Goal: Task Accomplishment & Management: Use online tool/utility

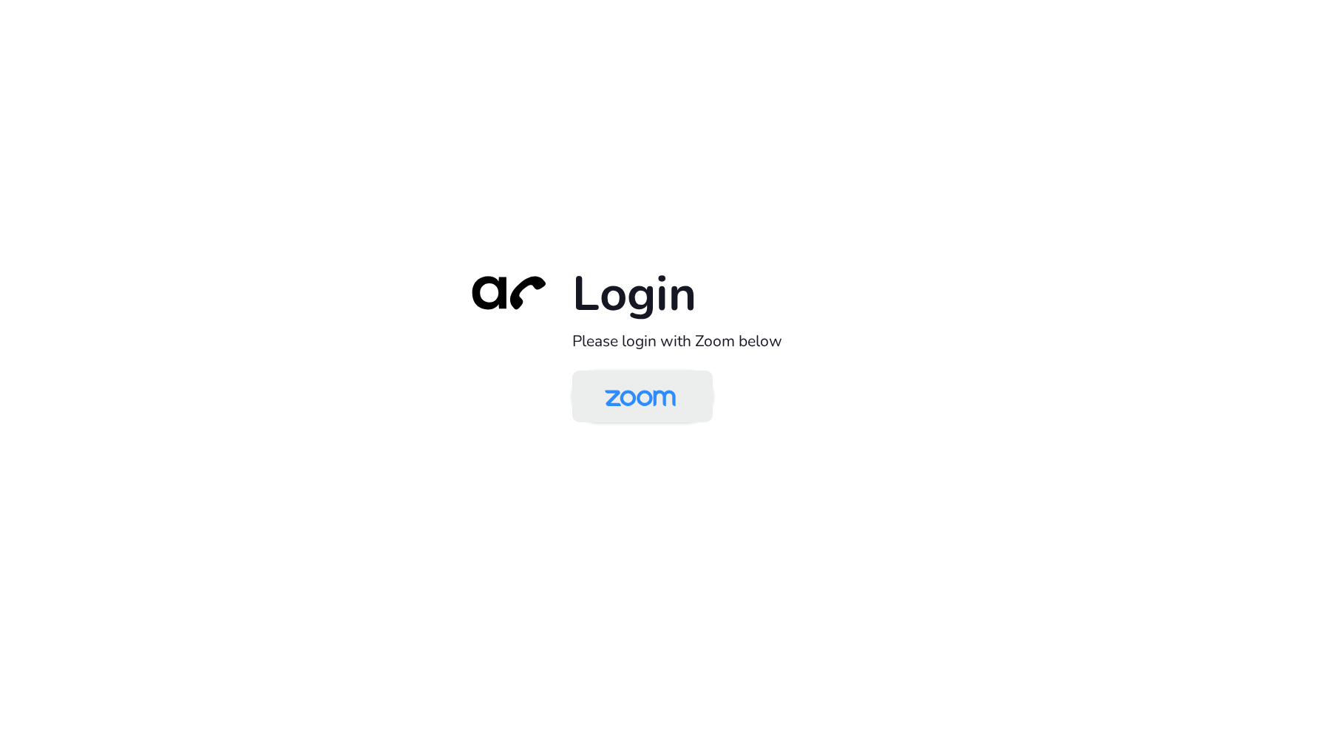
click at [668, 396] on img at bounding box center [640, 397] width 102 height 48
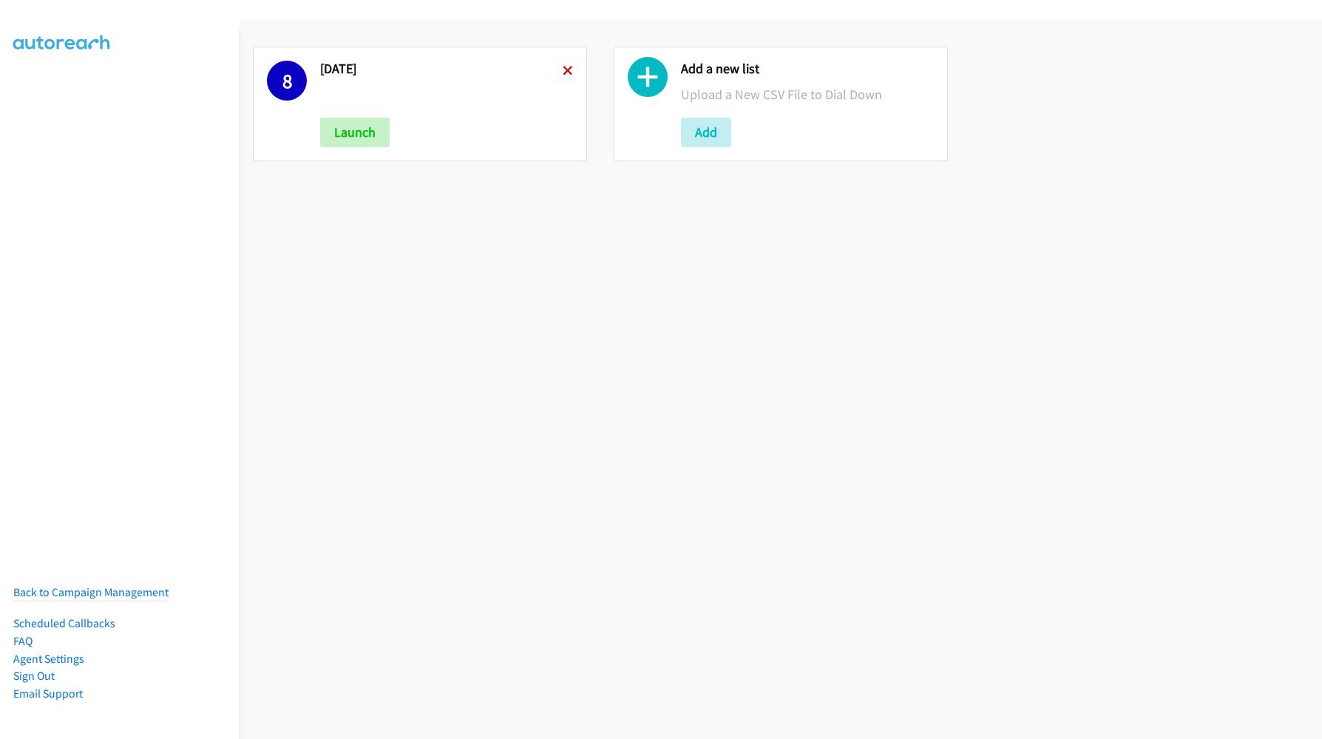
click at [563, 72] on icon at bounding box center [568, 72] width 10 height 10
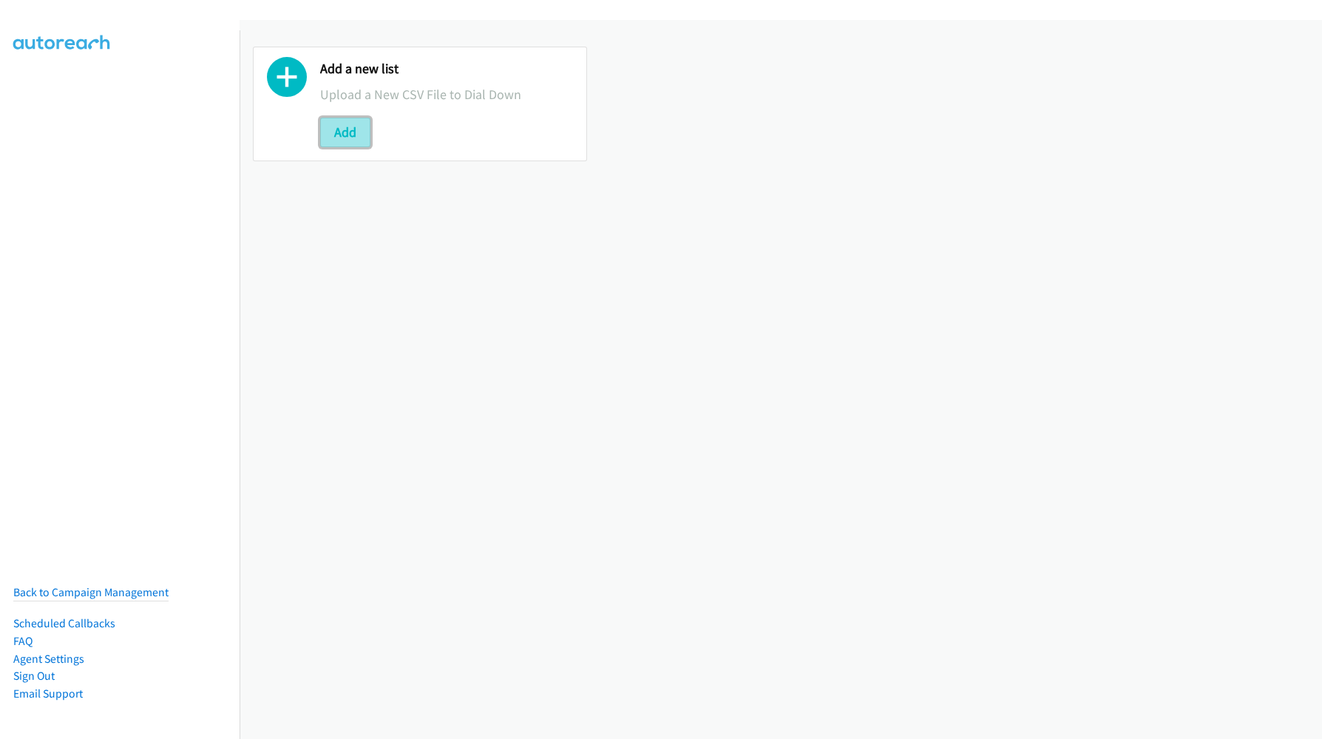
click at [348, 135] on button "Add" at bounding box center [345, 133] width 50 height 30
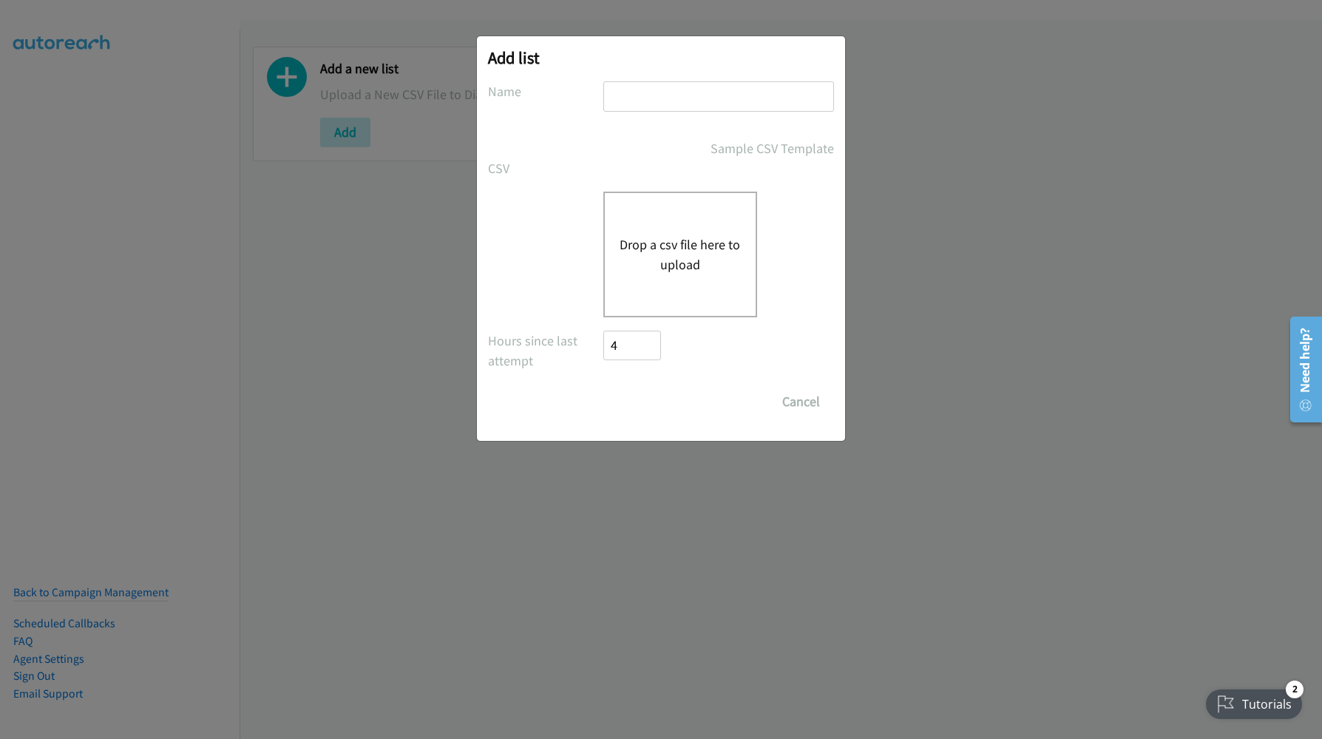
click at [696, 92] on input "text" at bounding box center [718, 96] width 231 height 30
type input "[DATE]"
click at [654, 270] on button "Drop a csv file here to upload" at bounding box center [680, 254] width 121 height 40
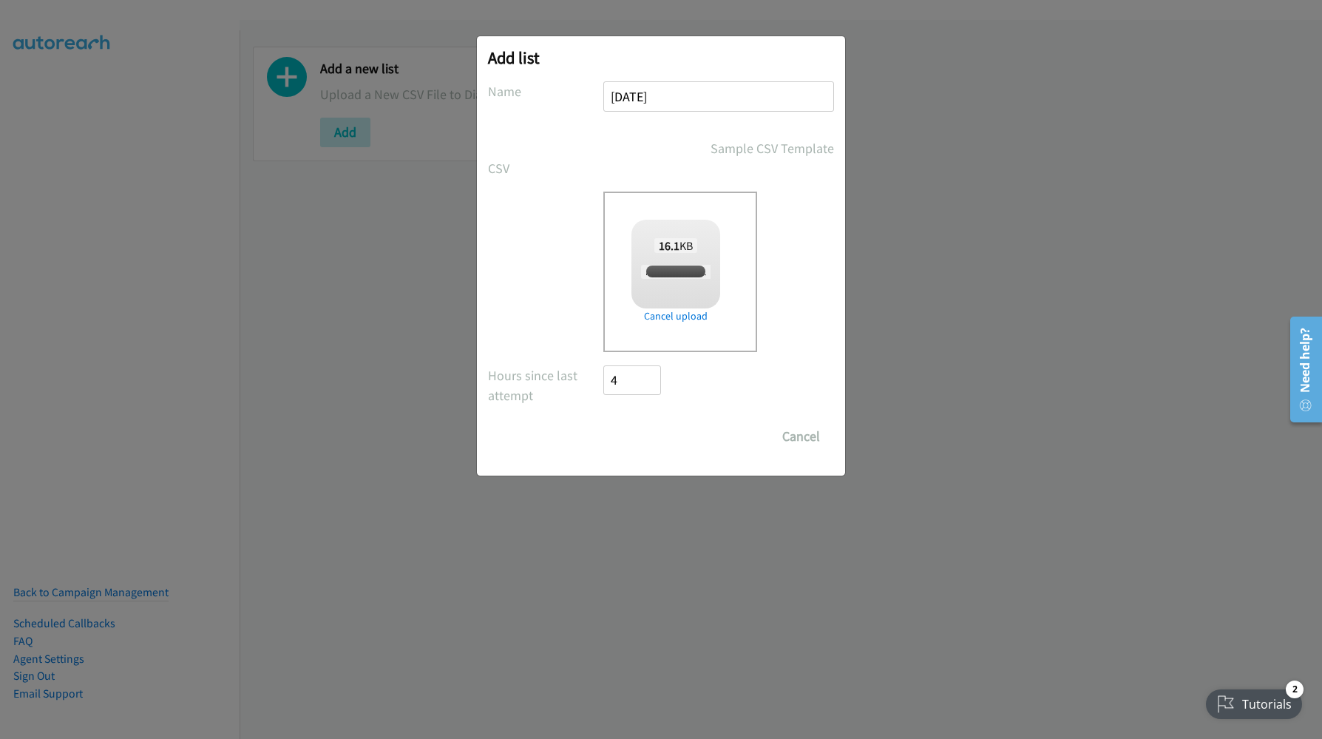
checkbox input "true"
click at [618, 429] on input "Save List" at bounding box center [642, 436] width 78 height 30
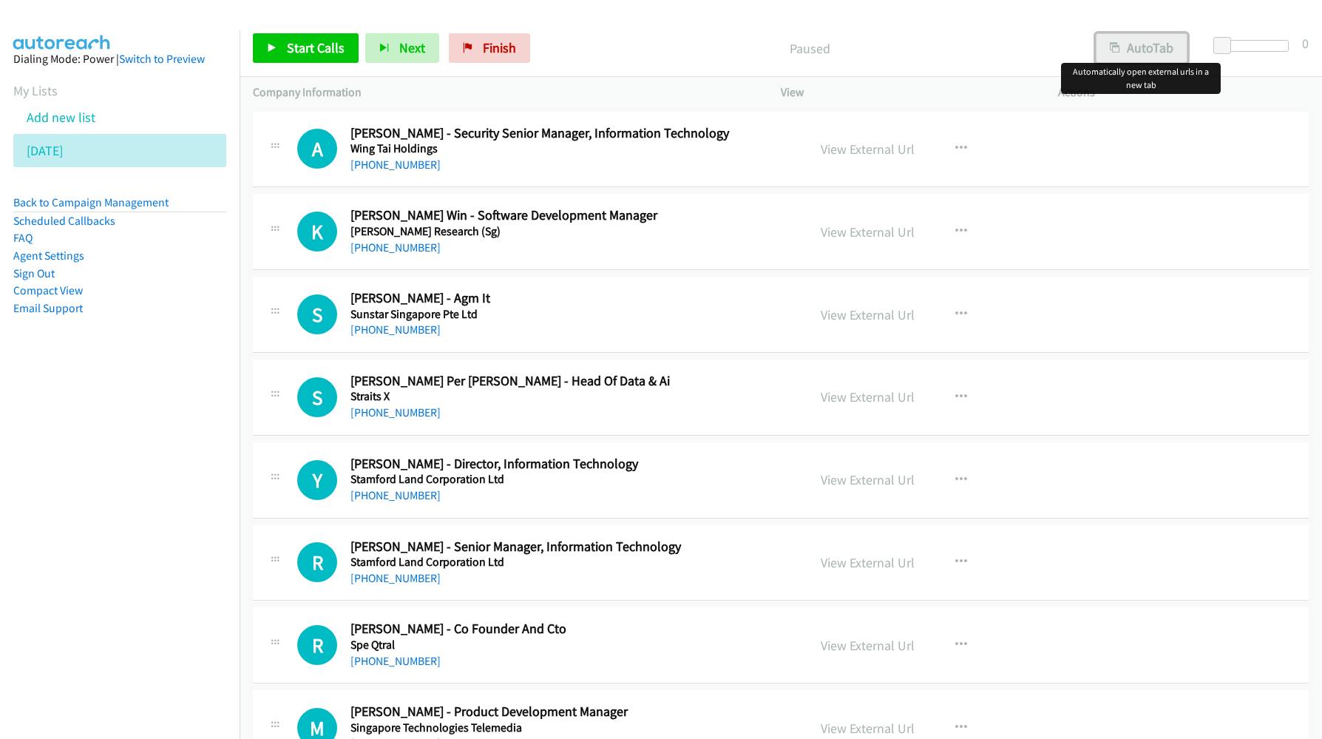
click at [1122, 39] on button "AutoTab" at bounding box center [1142, 48] width 92 height 30
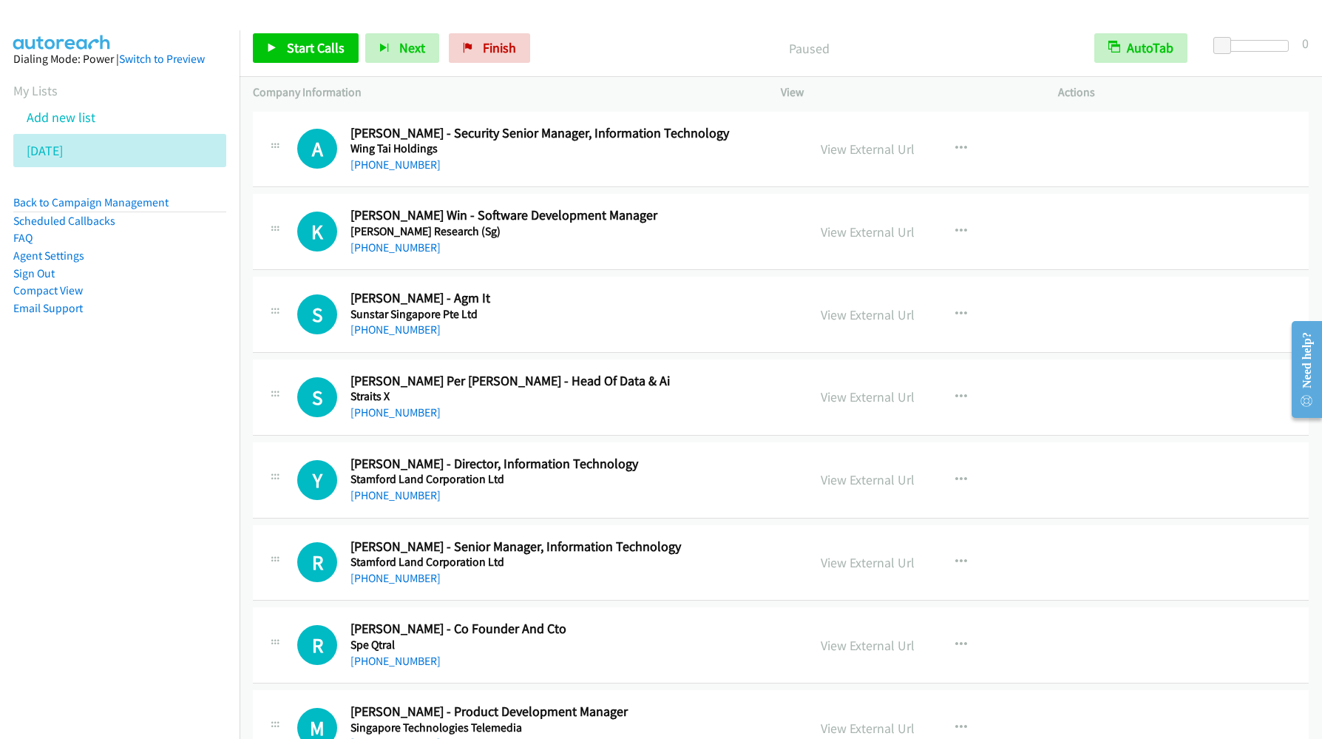
click at [55, 578] on nav "Dialing Mode: Power | Switch to Preview My Lists Add new list [DATE] Back to Ca…" at bounding box center [120, 399] width 240 height 739
click at [189, 404] on nav "Dialing Mode: Power | Switch to Preview My Lists Add new list [DATE] Back to Ca…" at bounding box center [120, 399] width 240 height 739
click at [336, 63] on div "Start Calls Pause Next Finish Paused AutoTab AutoTab 0" at bounding box center [781, 48] width 1083 height 57
click at [336, 49] on span "Start Calls" at bounding box center [316, 47] width 58 height 17
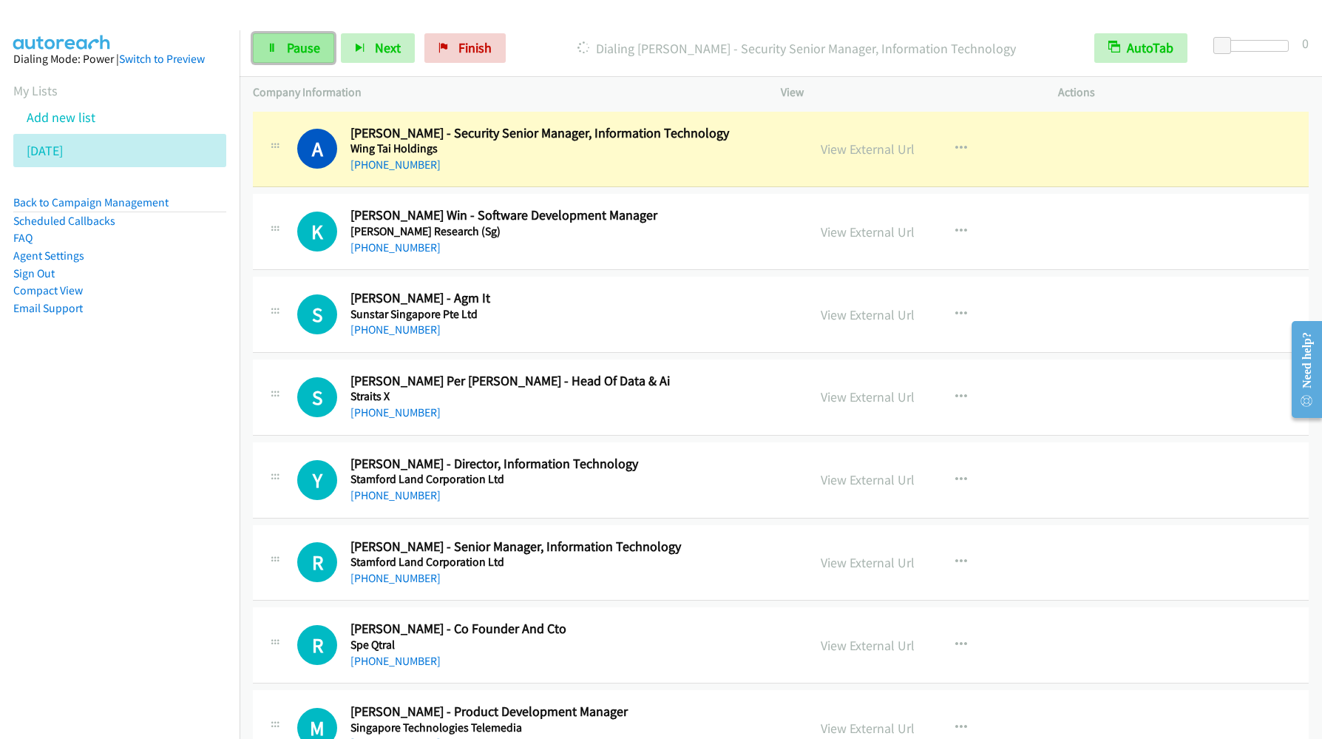
click at [294, 53] on span "Pause" at bounding box center [303, 47] width 33 height 17
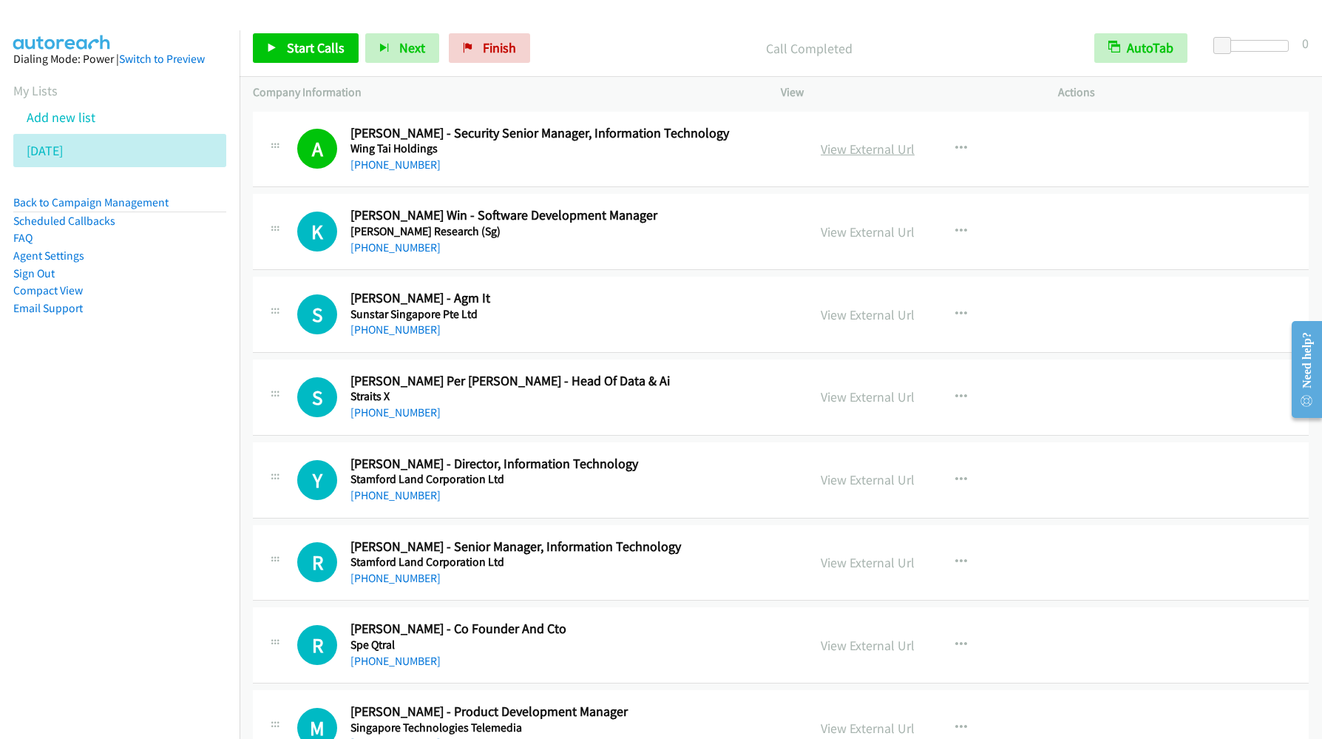
click at [891, 152] on link "View External Url" at bounding box center [868, 148] width 94 height 17
click at [287, 45] on span "Start Calls" at bounding box center [316, 47] width 58 height 17
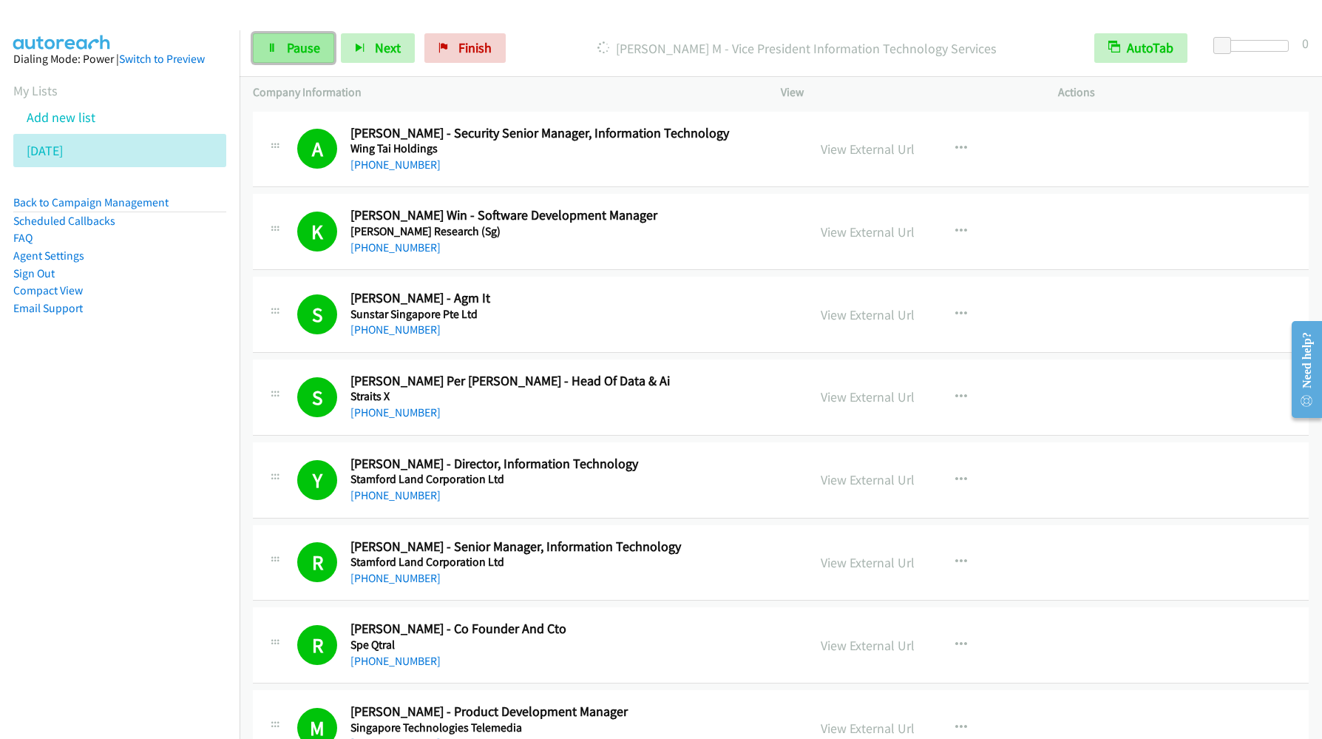
click at [284, 56] on link "Pause" at bounding box center [293, 48] width 81 height 30
click at [291, 59] on link "Start Calls" at bounding box center [306, 48] width 106 height 30
drag, startPoint x: 67, startPoint y: 504, endPoint x: 175, endPoint y: 379, distance: 165.6
click at [67, 504] on nav "Dialing Mode: Power | Switch to Preview My Lists Add new list [DATE] Back to Ca…" at bounding box center [120, 399] width 240 height 739
click at [277, 53] on link "Pause" at bounding box center [293, 48] width 81 height 30
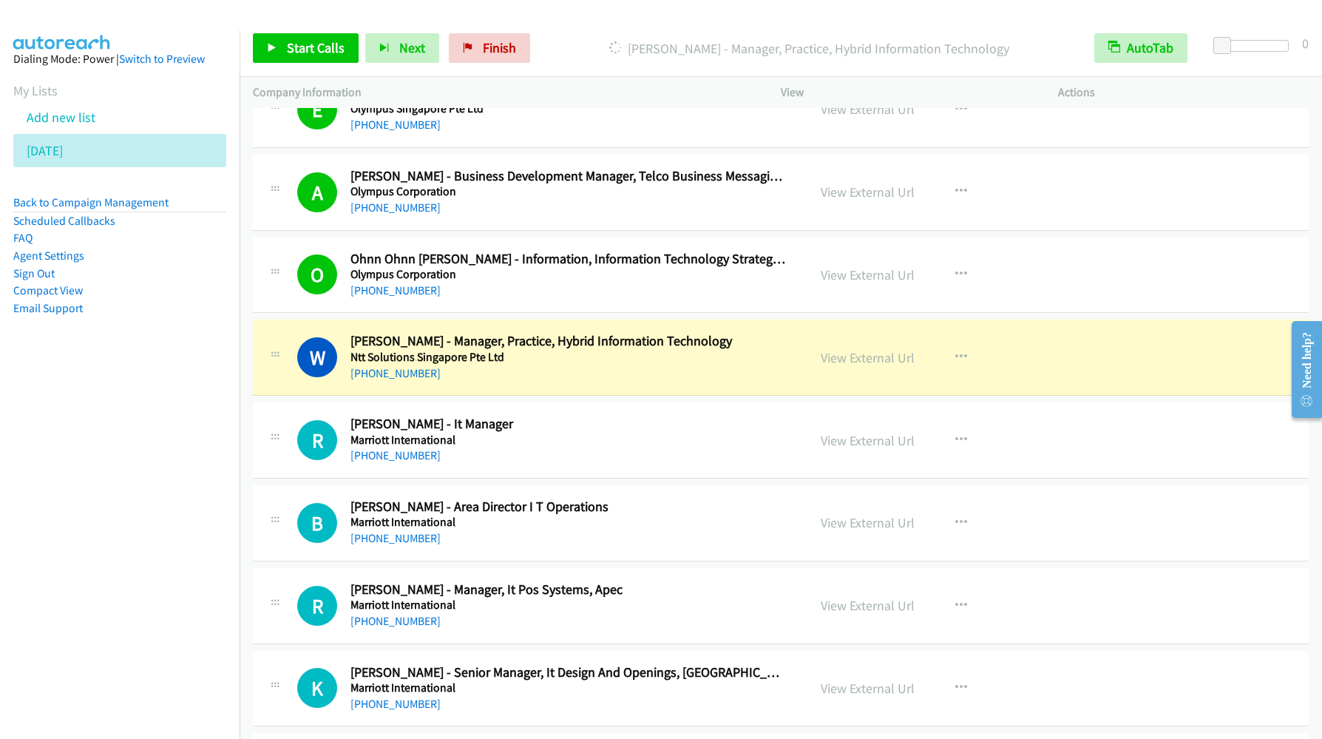
scroll to position [2440, 0]
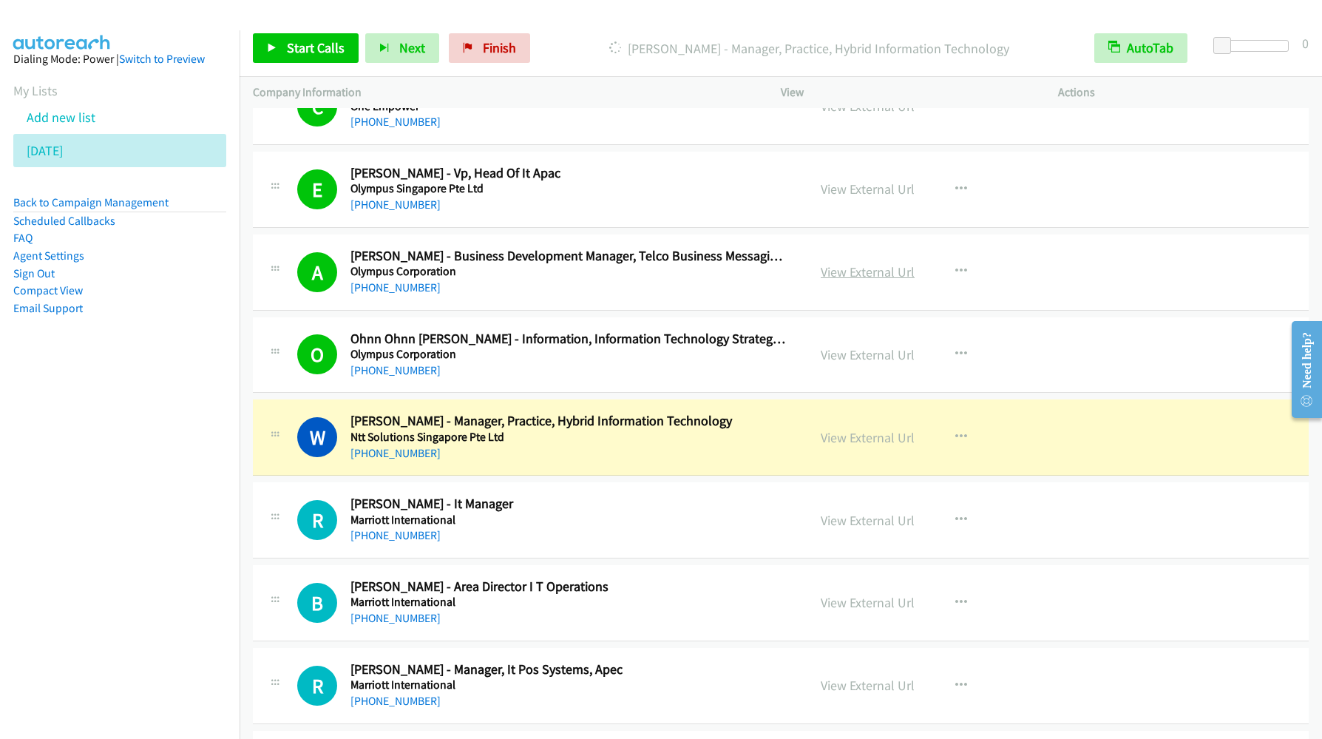
click at [862, 269] on link "View External Url" at bounding box center [868, 271] width 94 height 17
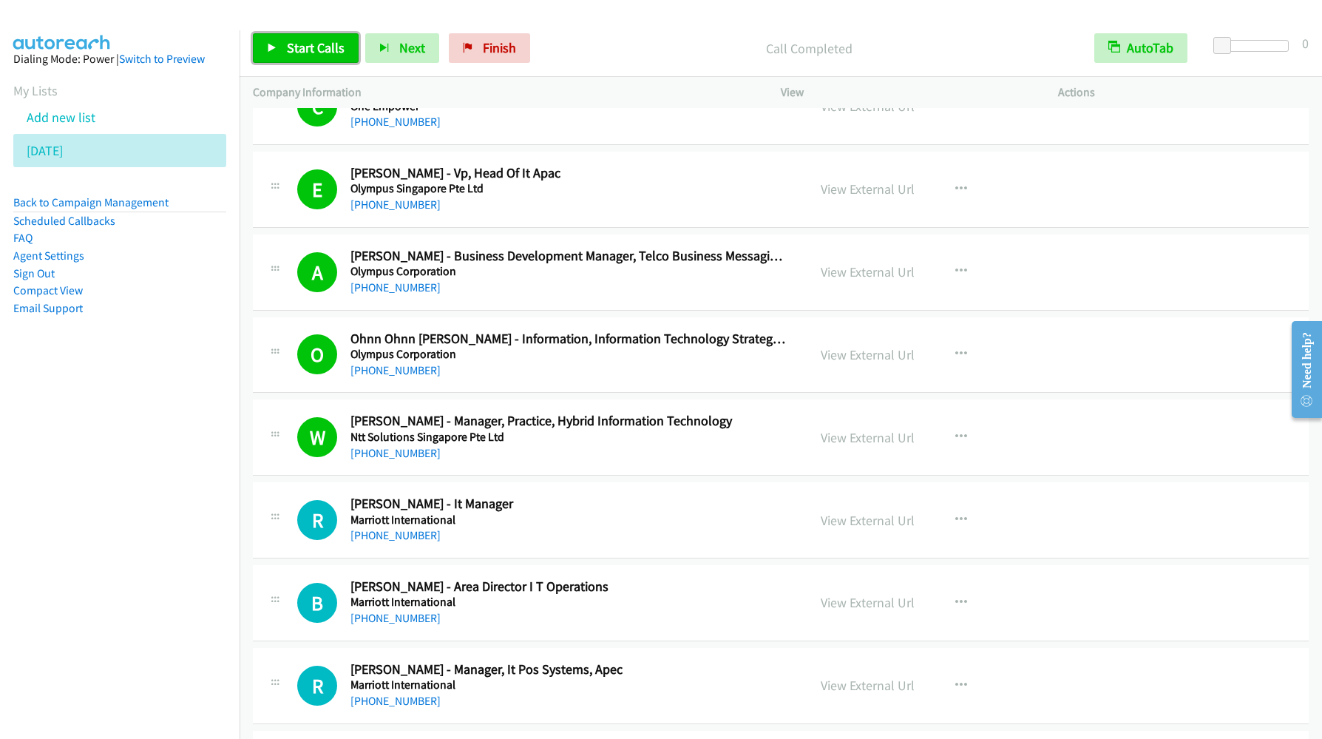
click at [301, 54] on span "Start Calls" at bounding box center [316, 47] width 58 height 17
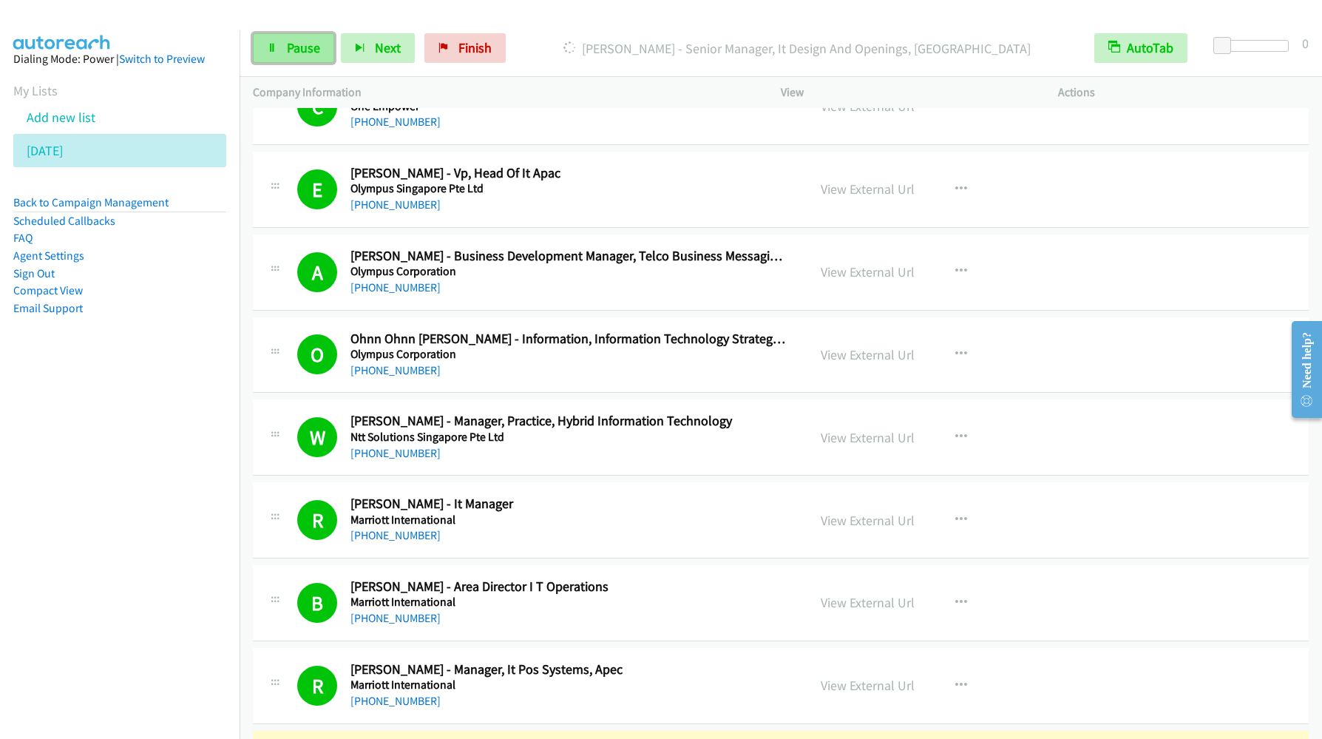
click at [274, 46] on icon at bounding box center [272, 49] width 10 height 10
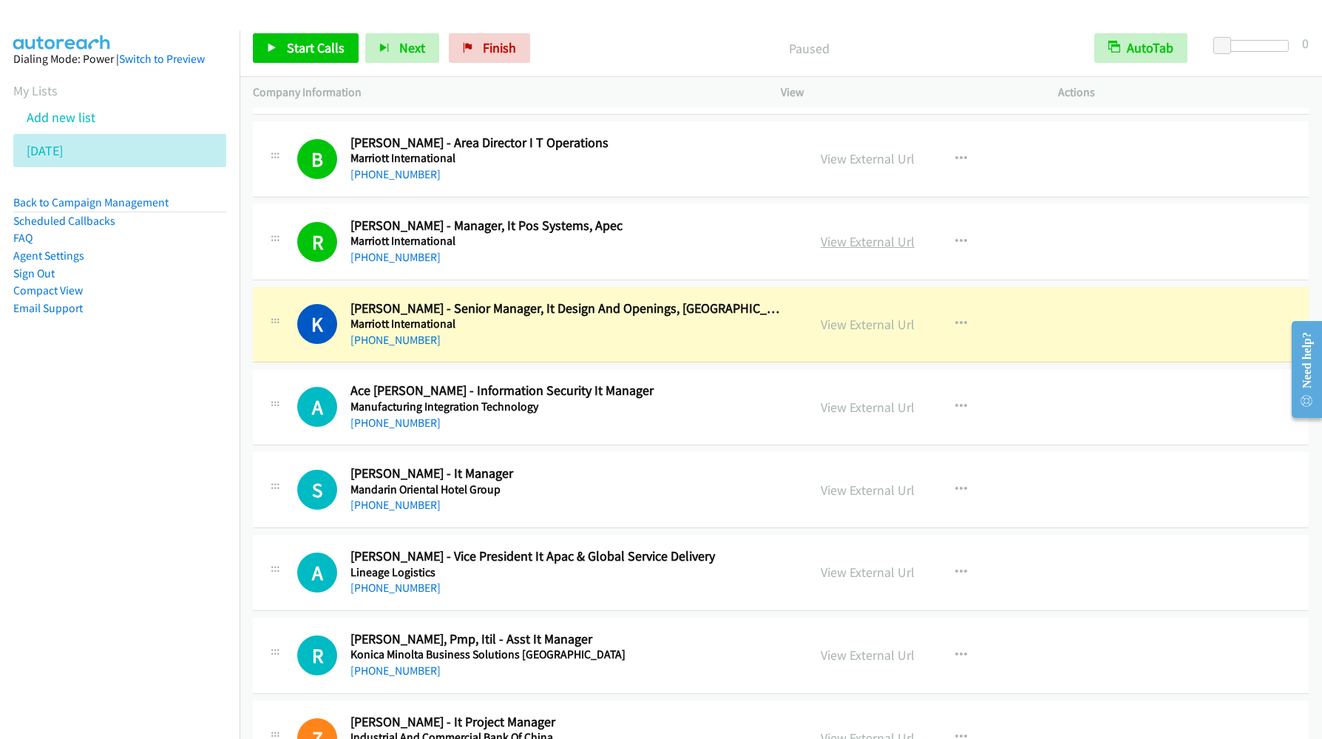
click at [875, 245] on link "View External Url" at bounding box center [868, 241] width 94 height 17
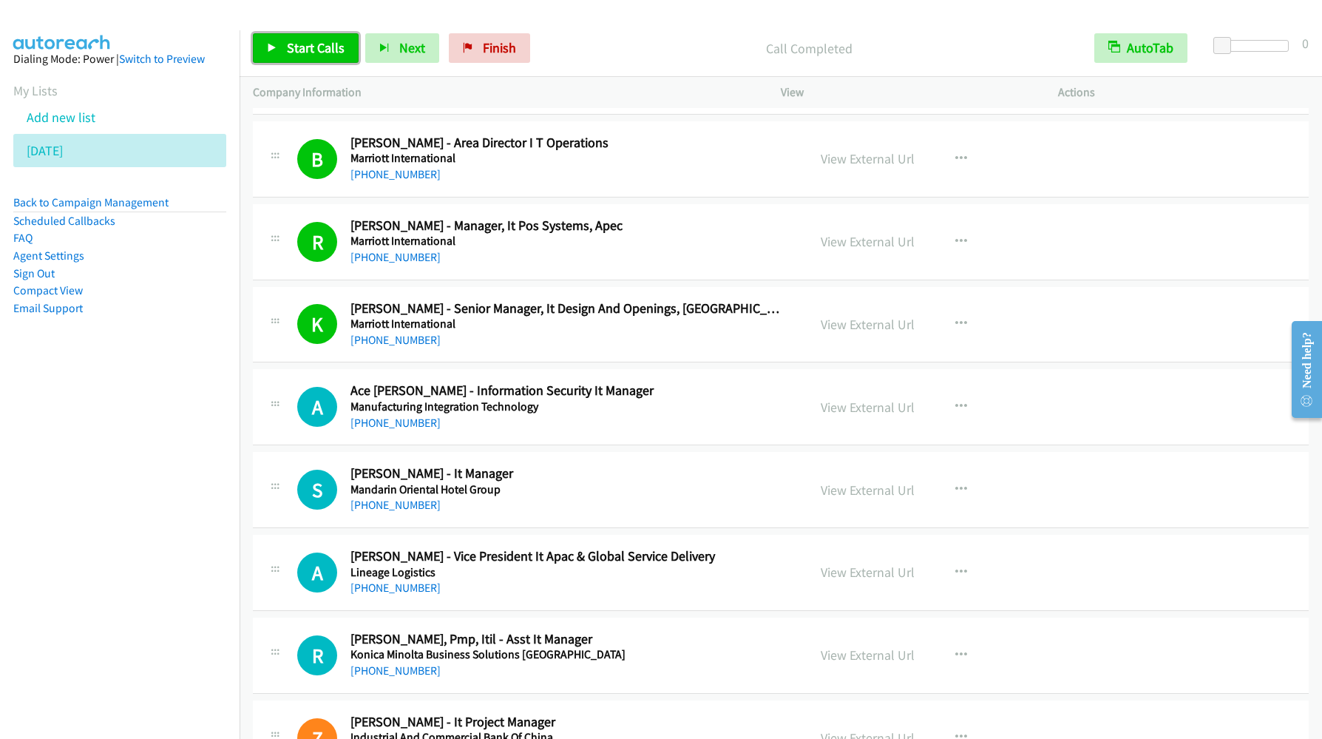
click at [287, 50] on span "Start Calls" at bounding box center [316, 47] width 58 height 17
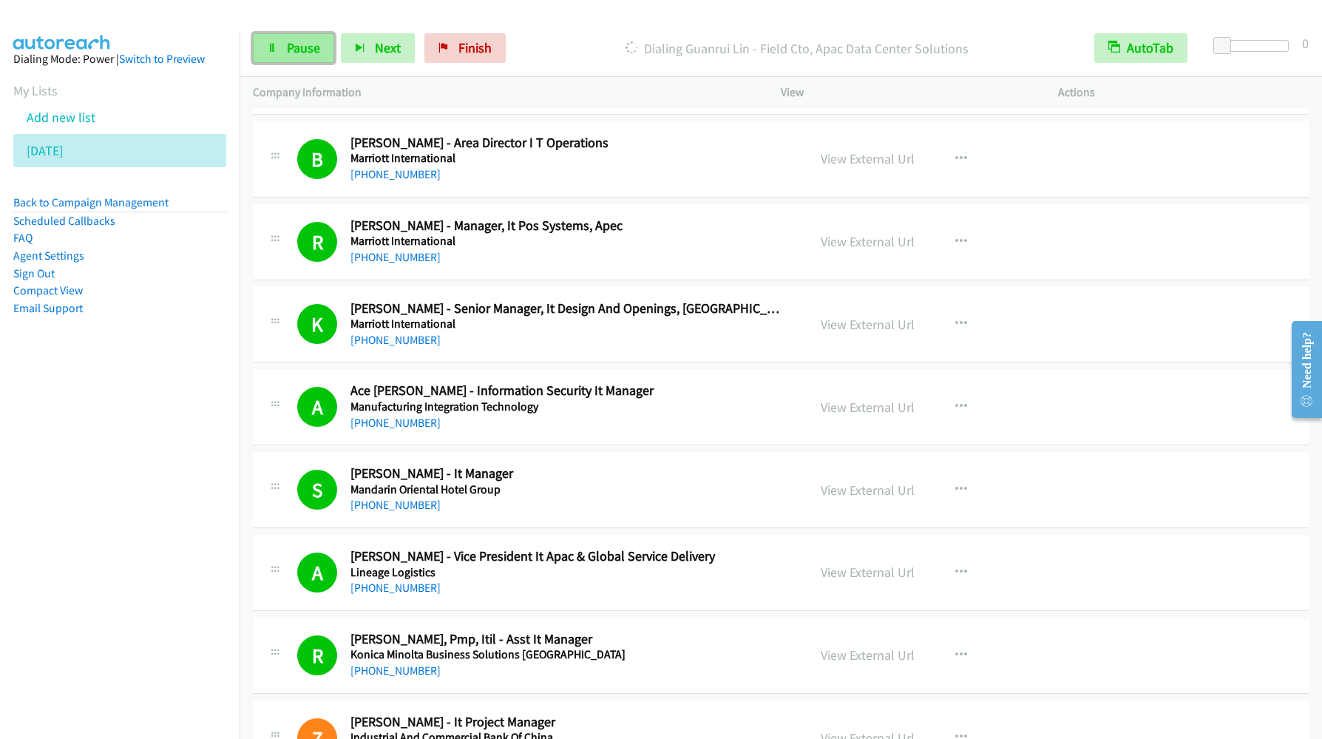
click at [280, 50] on link "Pause" at bounding box center [293, 48] width 81 height 30
click at [298, 44] on span "Start Calls" at bounding box center [316, 47] width 58 height 17
click at [303, 53] on span "Pause" at bounding box center [303, 47] width 33 height 17
click at [331, 50] on span "Start Calls" at bounding box center [316, 47] width 58 height 17
click at [297, 50] on span "Pause" at bounding box center [303, 47] width 33 height 17
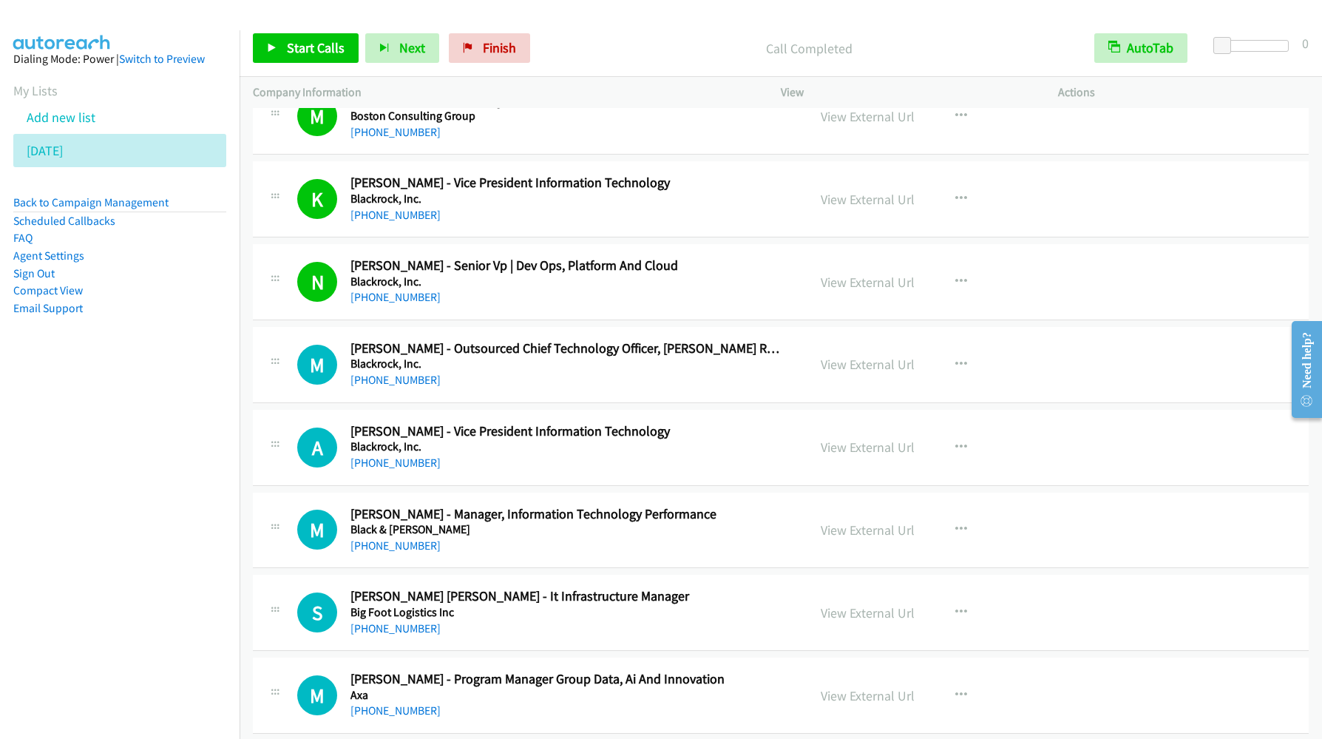
scroll to position [5213, 0]
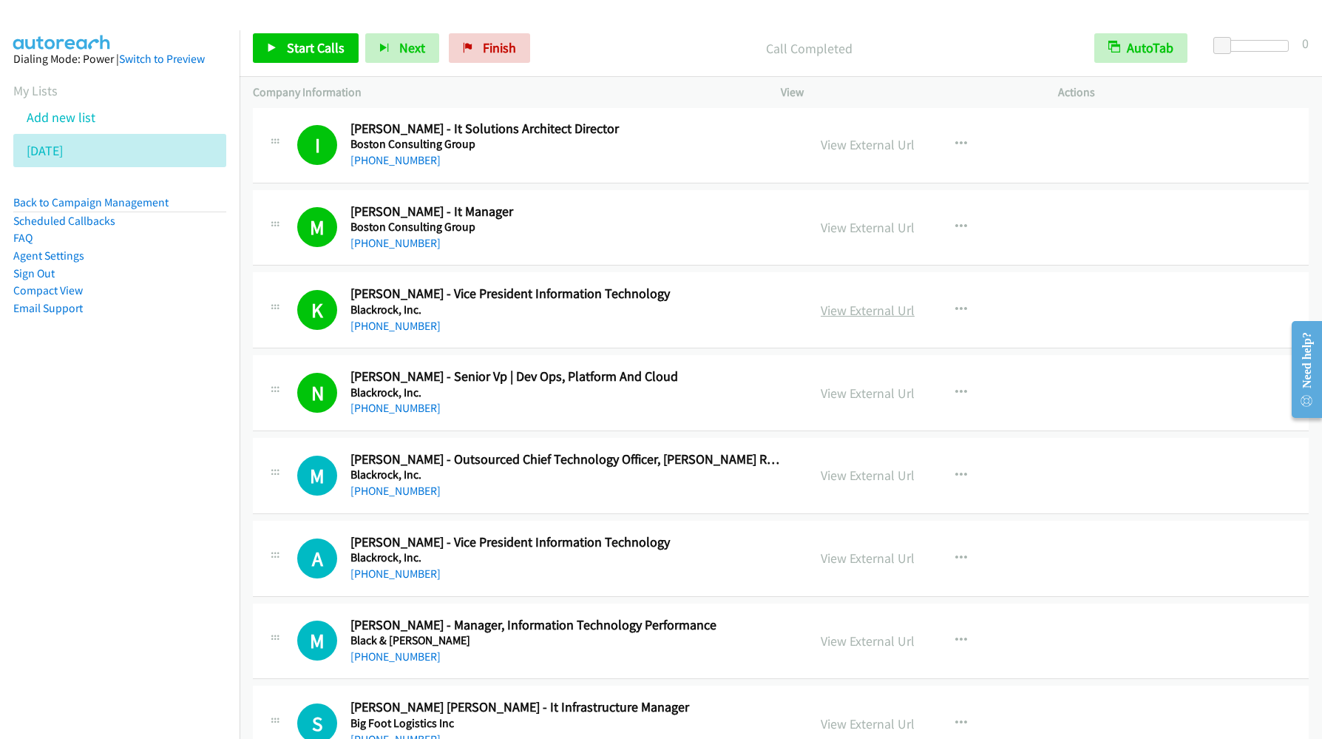
click at [831, 308] on link "View External Url" at bounding box center [868, 310] width 94 height 17
click at [327, 44] on span "Start Calls" at bounding box center [316, 47] width 58 height 17
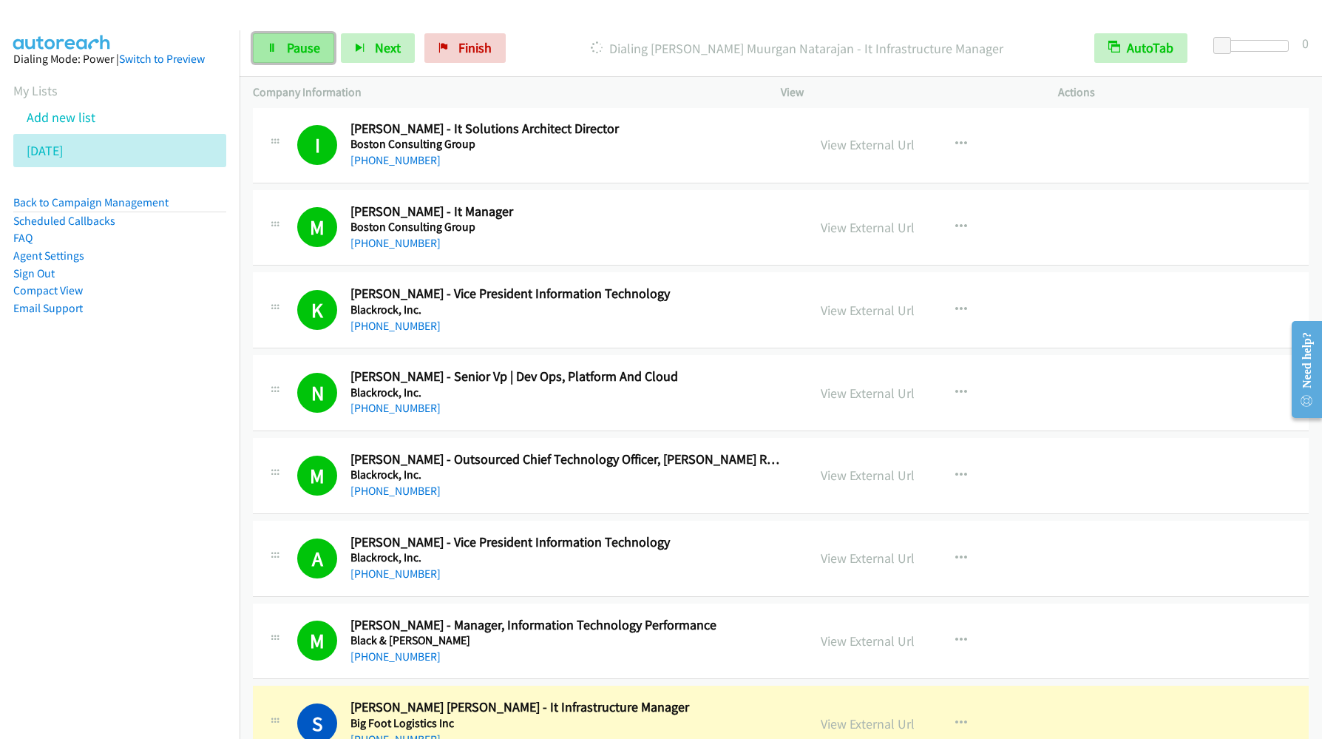
click at [263, 50] on link "Pause" at bounding box center [293, 48] width 81 height 30
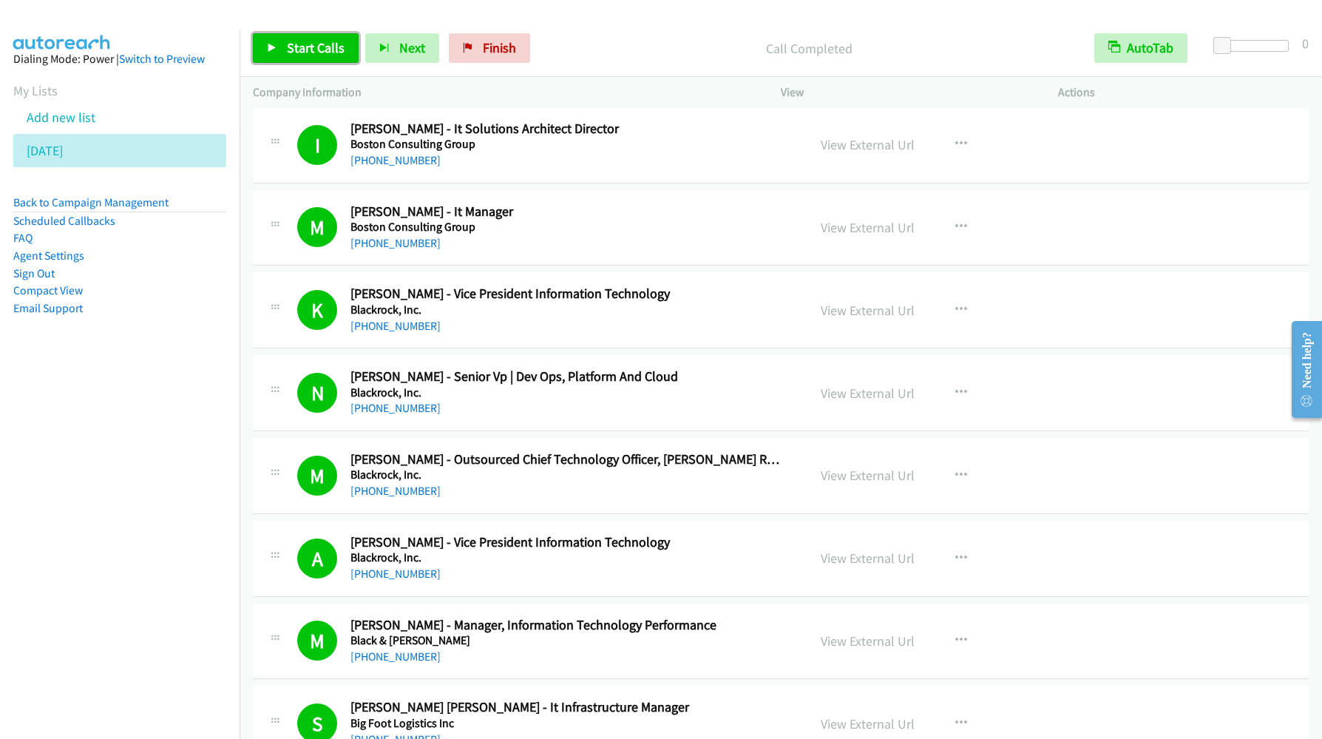
click at [311, 44] on span "Start Calls" at bounding box center [316, 47] width 58 height 17
click at [297, 55] on span "Pause" at bounding box center [303, 47] width 33 height 17
click at [297, 55] on span "Start Calls" at bounding box center [316, 47] width 58 height 17
click at [280, 50] on link "Pause" at bounding box center [293, 48] width 81 height 30
click at [280, 50] on link "Start Calls" at bounding box center [306, 48] width 106 height 30
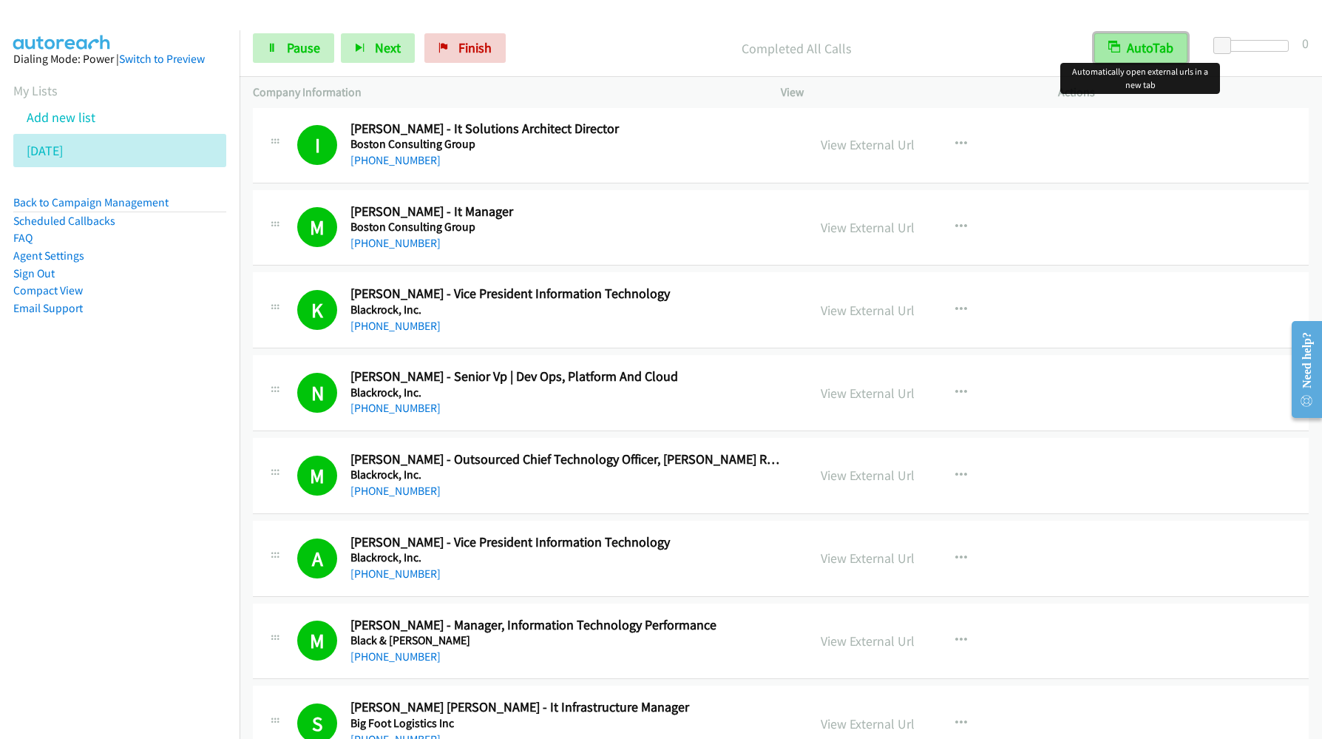
click at [1115, 47] on icon "button" at bounding box center [1114, 48] width 12 height 12
click at [1115, 47] on icon "button" at bounding box center [1115, 49] width 10 height 10
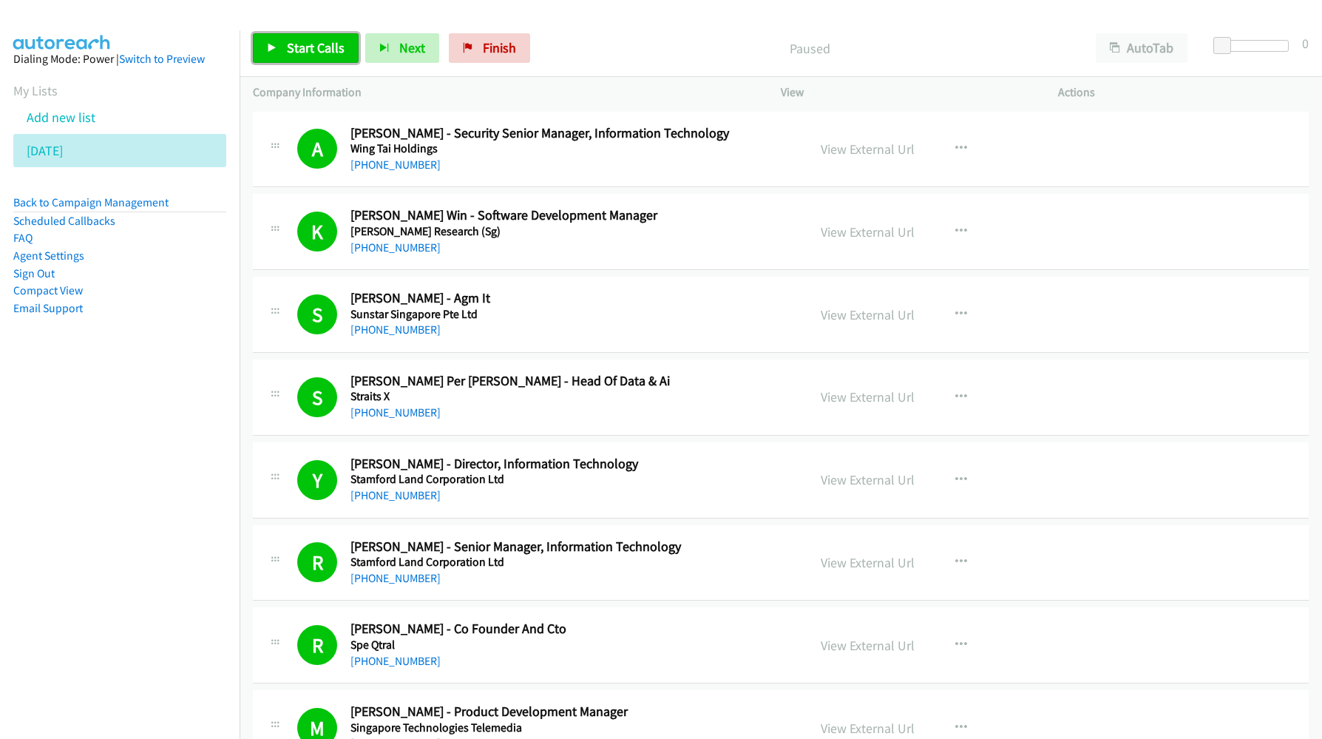
click at [309, 55] on span "Start Calls" at bounding box center [316, 47] width 58 height 17
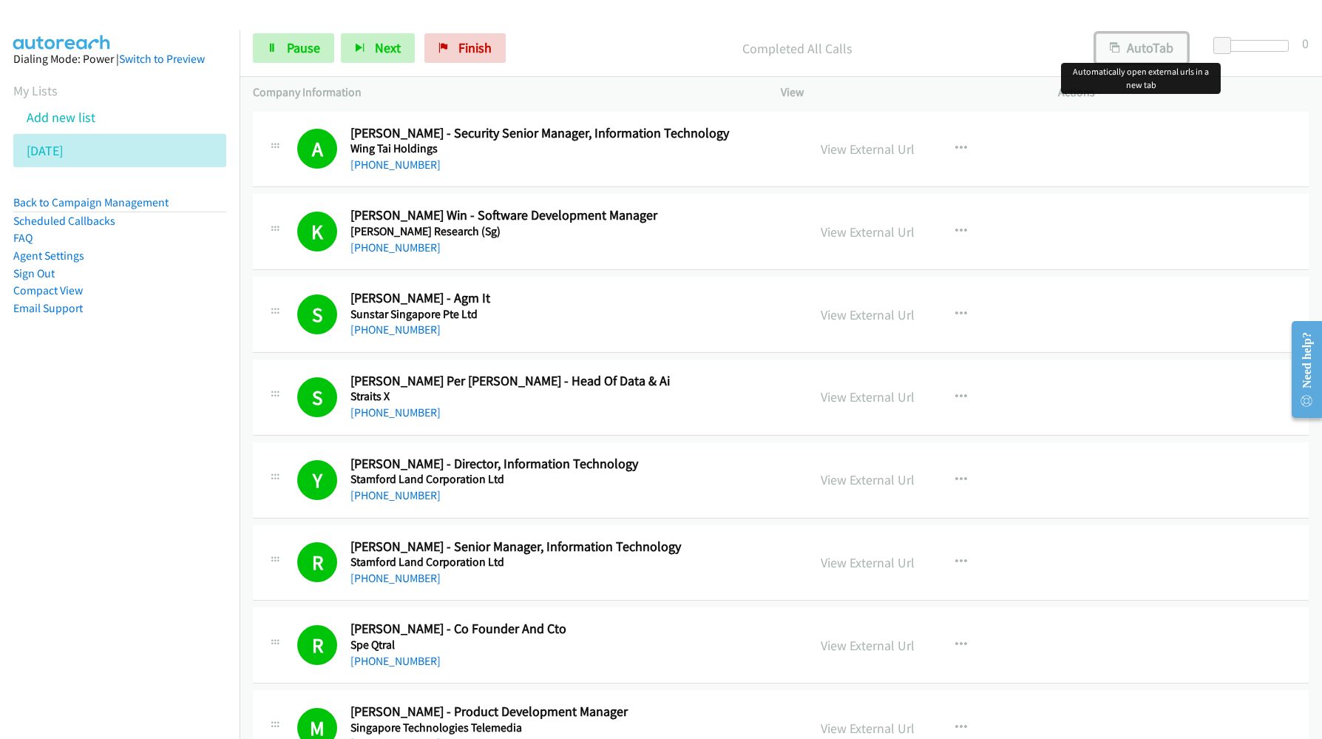
click at [1148, 41] on button "AutoTab" at bounding box center [1142, 48] width 92 height 30
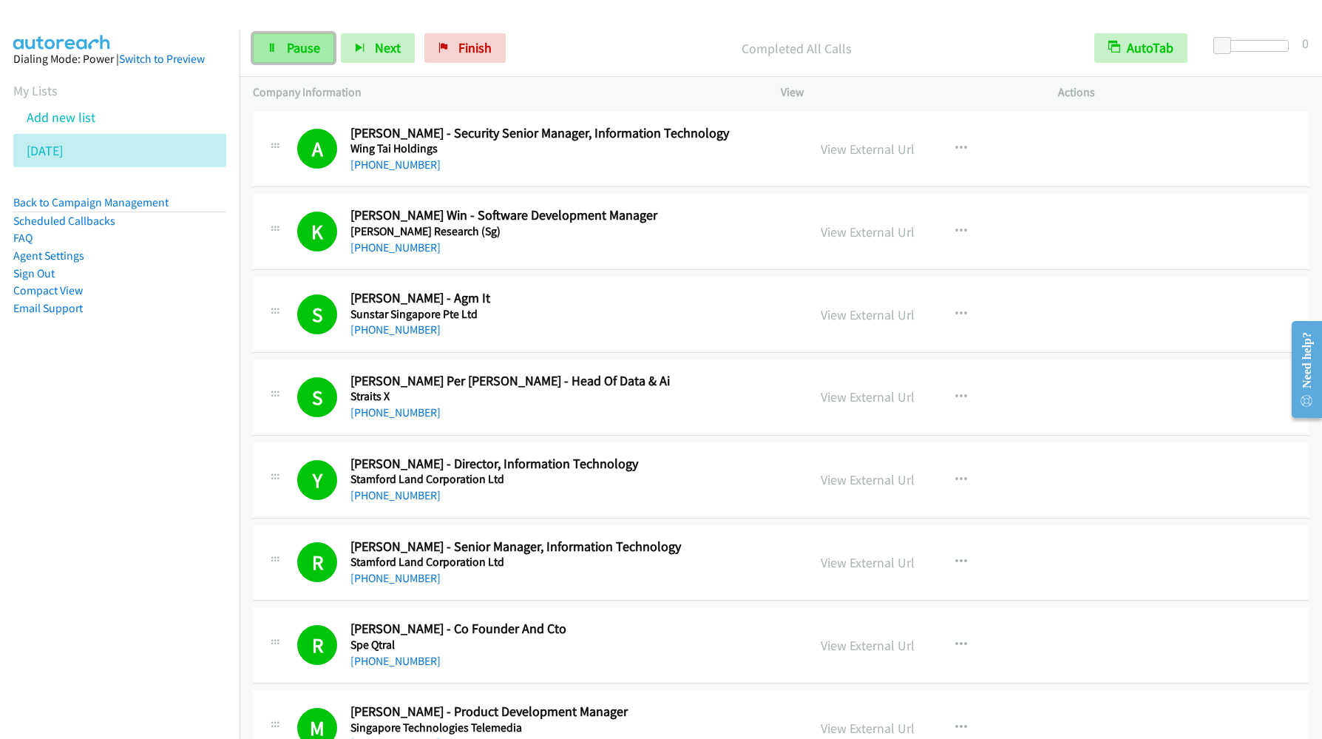
click at [292, 51] on span "Pause" at bounding box center [303, 47] width 33 height 17
click at [293, 53] on span "Start Calls" at bounding box center [316, 47] width 58 height 17
click at [313, 53] on span "Start Calls" at bounding box center [316, 47] width 58 height 17
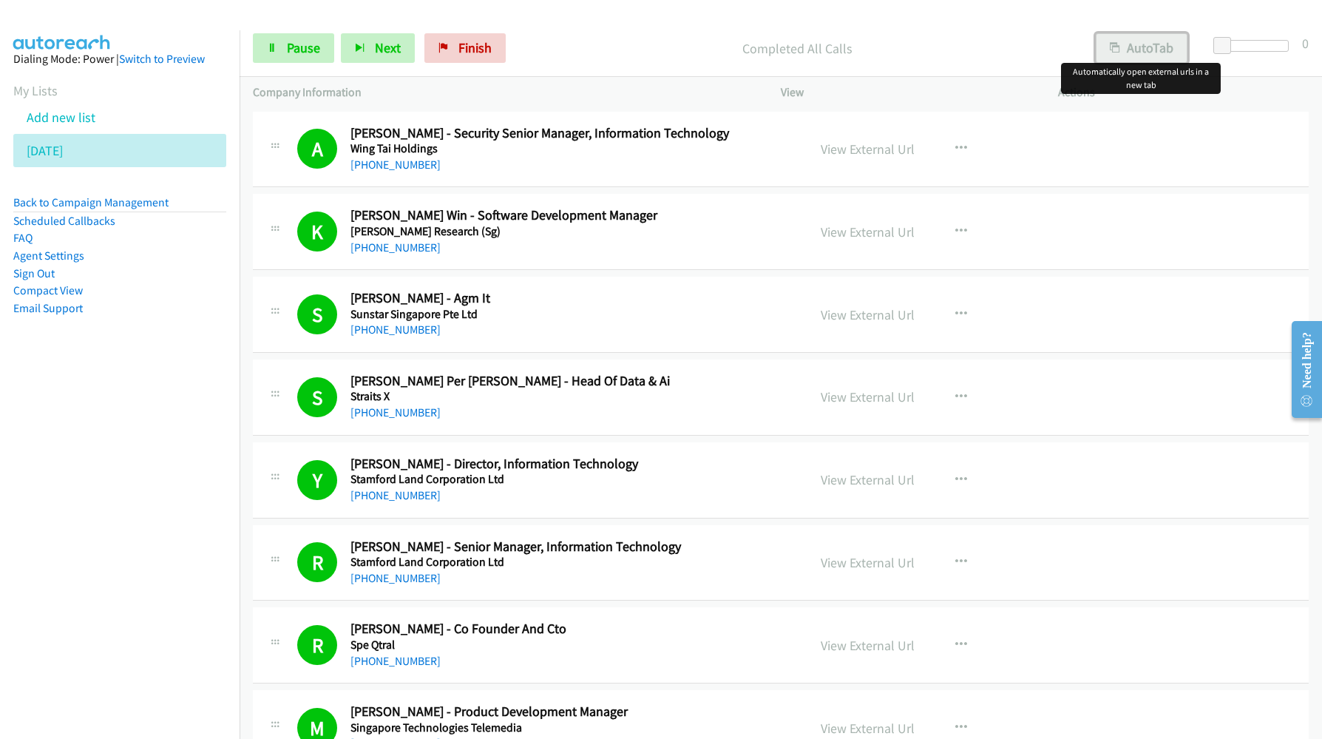
click at [1113, 58] on button "AutoTab" at bounding box center [1142, 48] width 92 height 30
click at [283, 47] on link "Pause" at bounding box center [293, 48] width 81 height 30
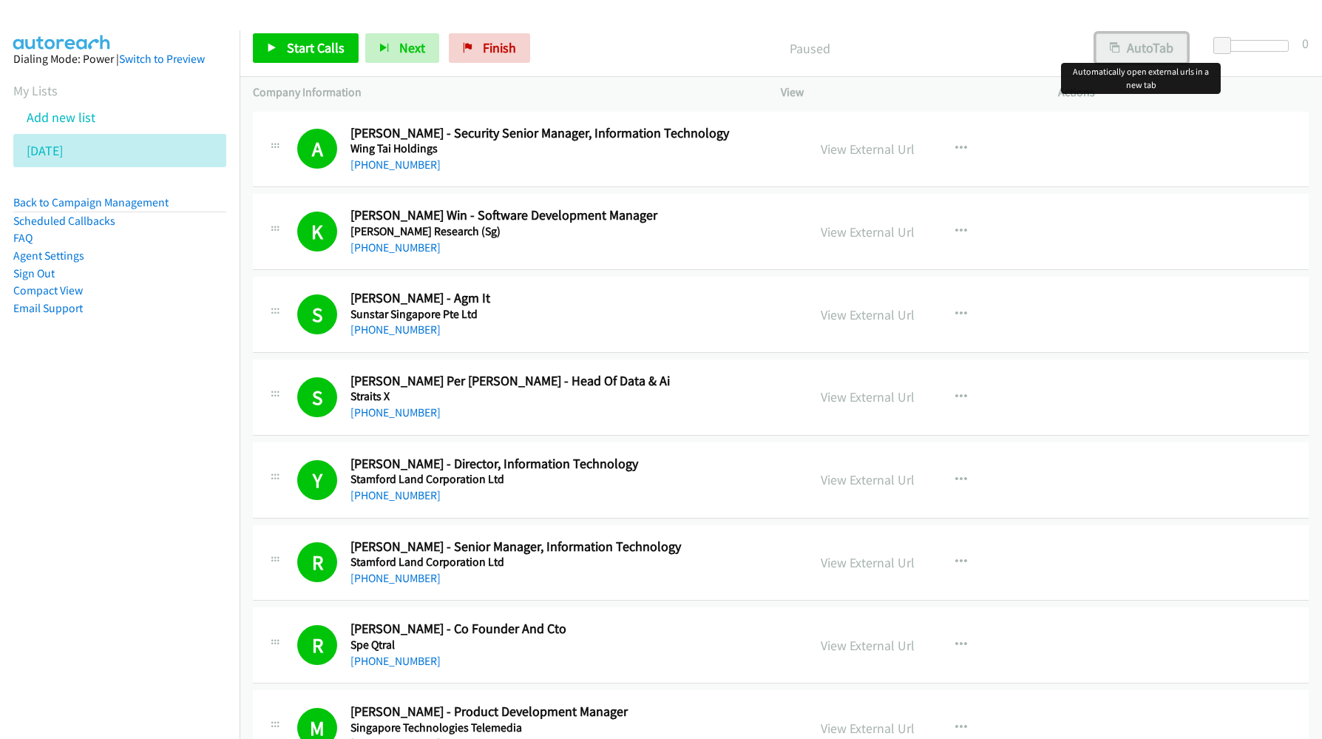
click at [1143, 53] on button "AutoTab" at bounding box center [1142, 48] width 92 height 30
click at [326, 53] on span "Start Calls" at bounding box center [316, 47] width 58 height 17
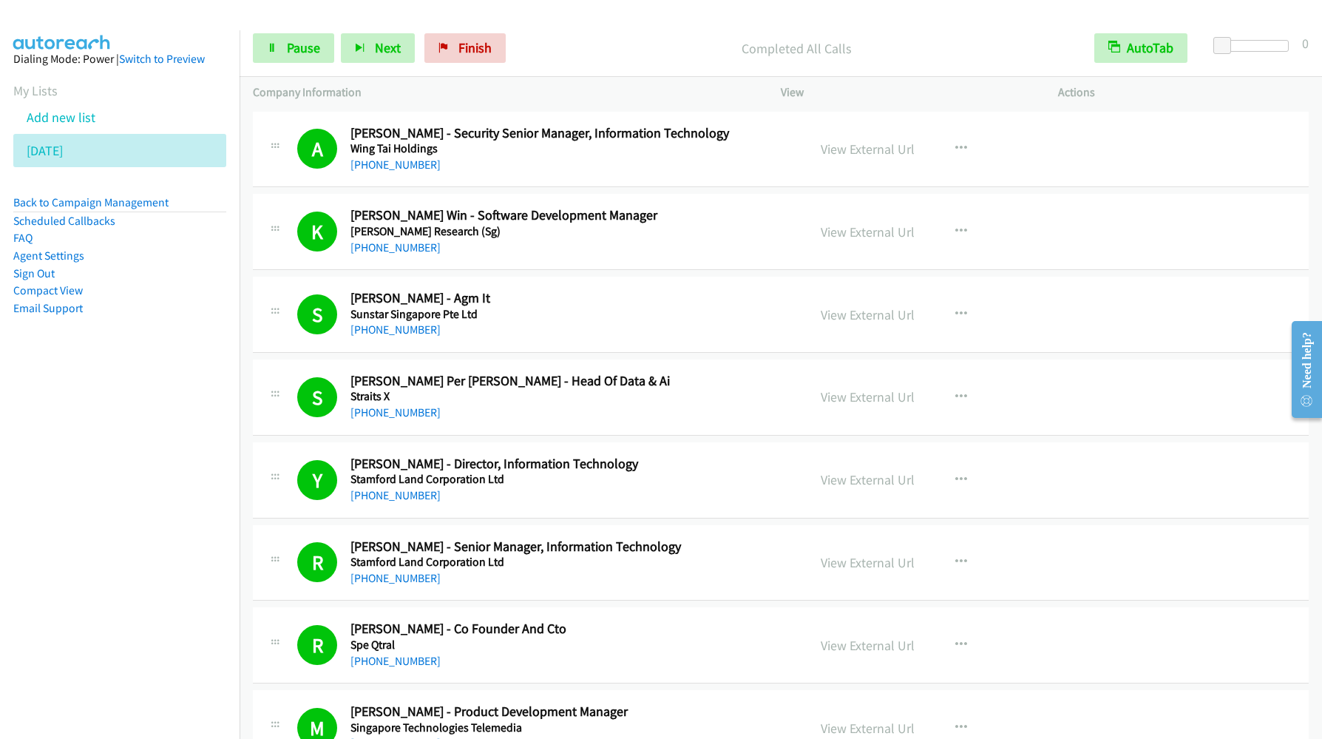
click at [176, 522] on nav "Dialing Mode: Power | Switch to Preview My Lists Add new list [DATE] Back to Ca…" at bounding box center [120, 399] width 240 height 739
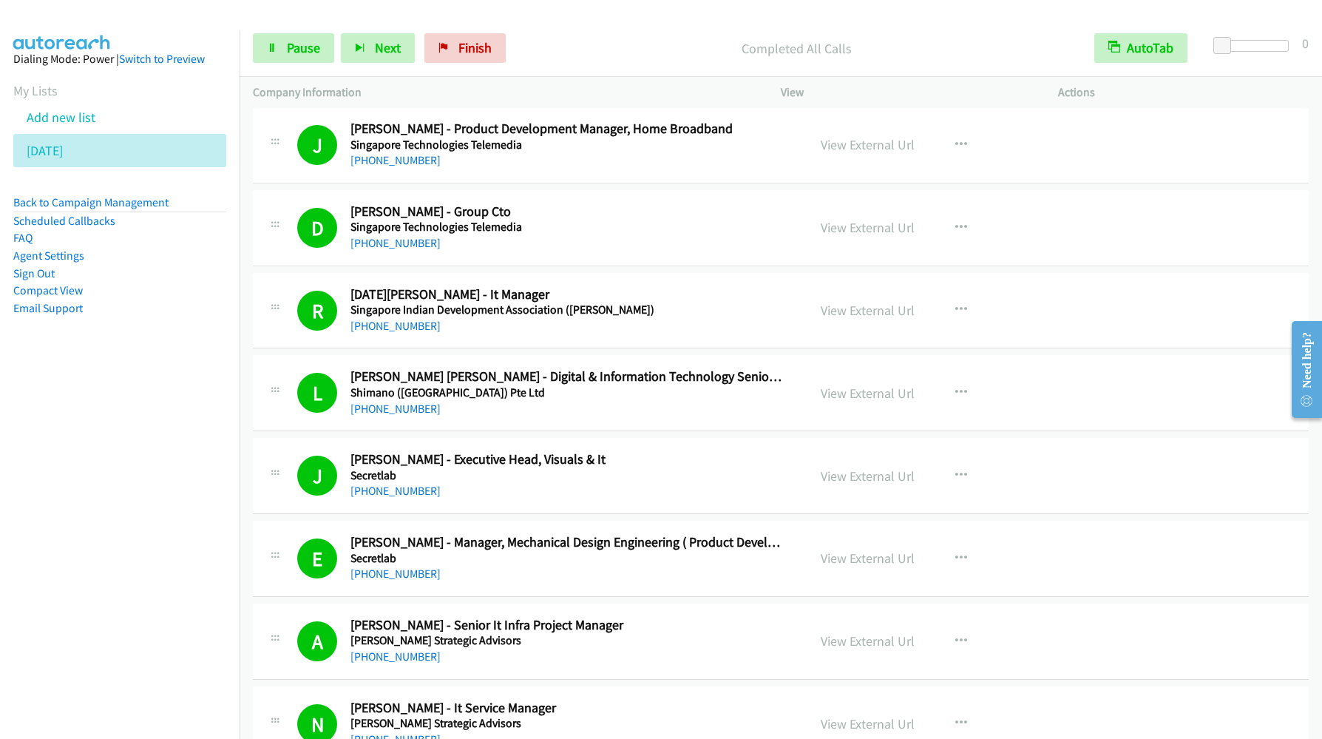
scroll to position [333, 0]
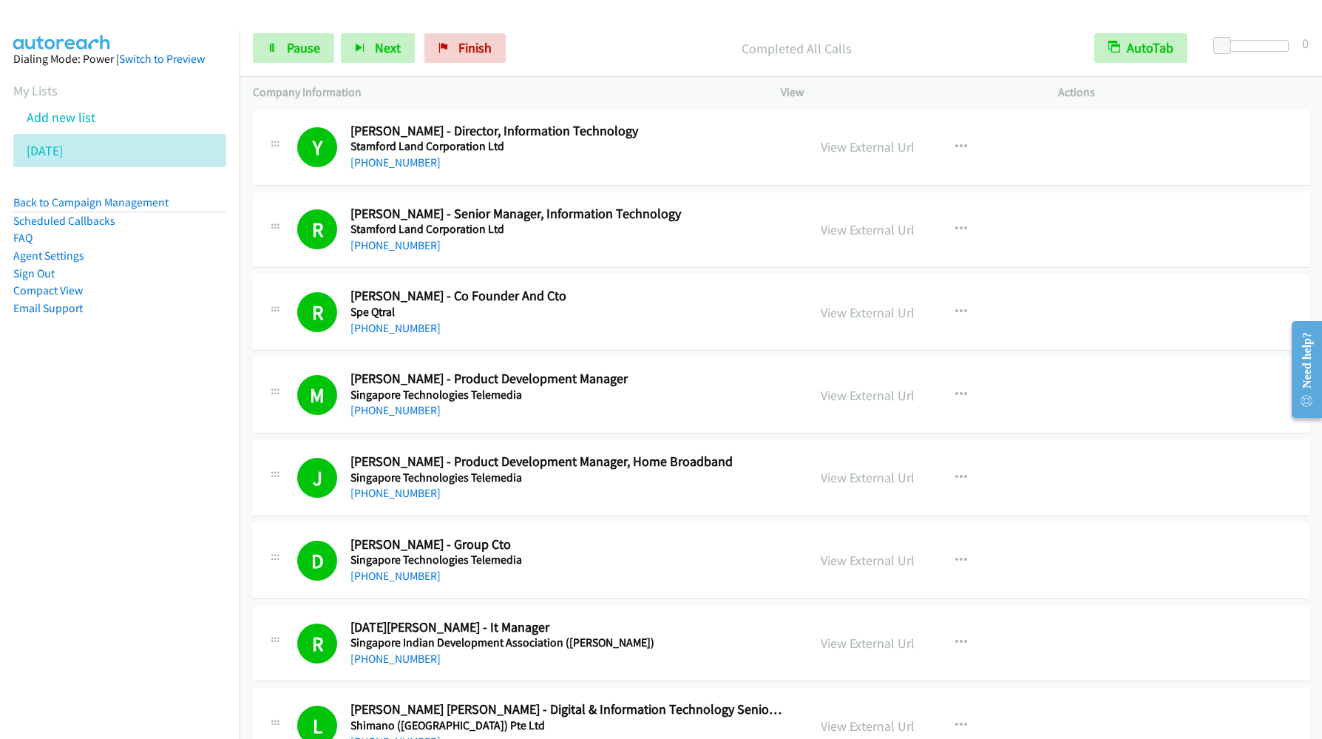
click at [70, 444] on nav "Dialing Mode: Power | Switch to Preview My Lists Add new list [DATE] Back to Ca…" at bounding box center [120, 399] width 240 height 739
click at [281, 50] on link "Pause" at bounding box center [293, 48] width 81 height 30
click at [281, 50] on link "Start Calls" at bounding box center [306, 48] width 106 height 30
click at [146, 558] on nav "Dialing Mode: Power | Switch to Preview My Lists Add new list [DATE] Back to Ca…" at bounding box center [120, 399] width 240 height 739
click at [300, 54] on span "Pause" at bounding box center [303, 47] width 33 height 17
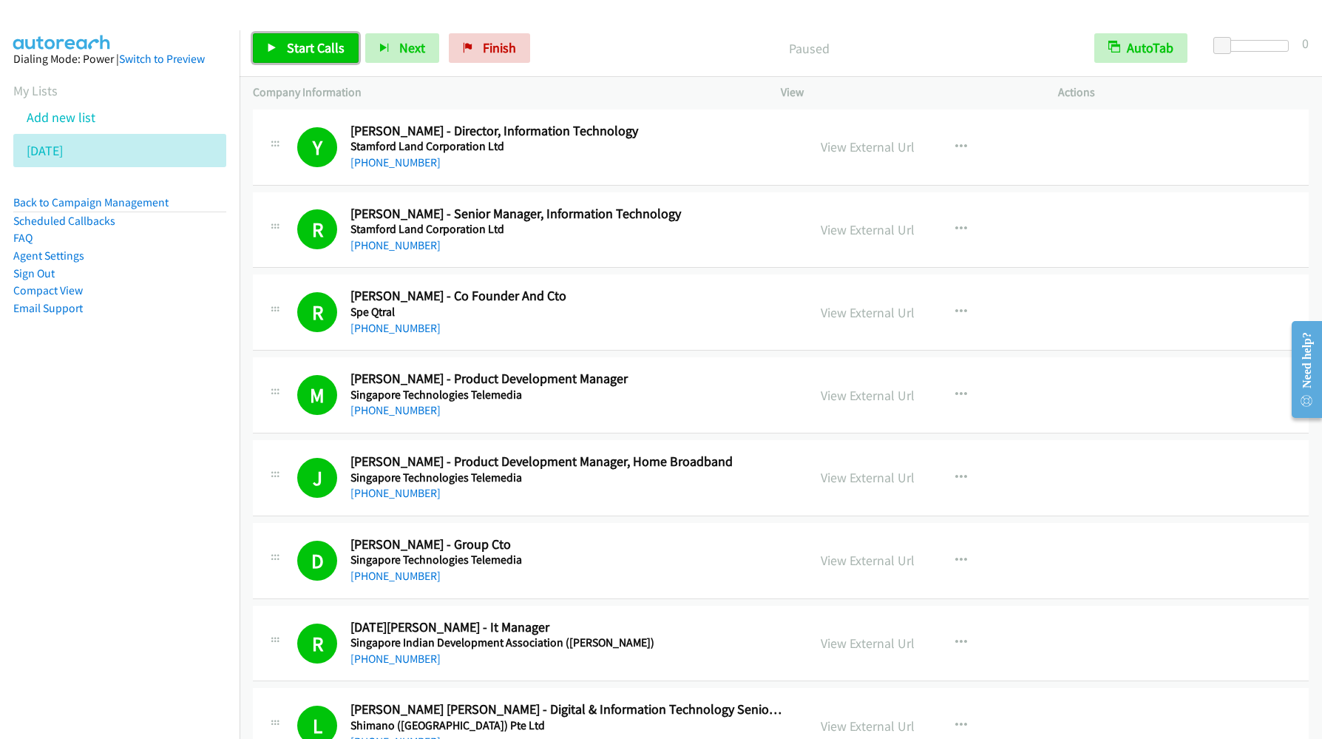
click at [300, 54] on span "Start Calls" at bounding box center [316, 47] width 58 height 17
click at [375, 162] on link "[PHONE_NUMBER]" at bounding box center [396, 162] width 90 height 14
click at [180, 320] on aside "Dialing Mode: Power | Switch to Preview My Lists Add new list [DATE] Back to Ca…" at bounding box center [120, 206] width 240 height 353
click at [859, 143] on link "View External Url" at bounding box center [868, 146] width 94 height 17
